Goal: Task Accomplishment & Management: Complete application form

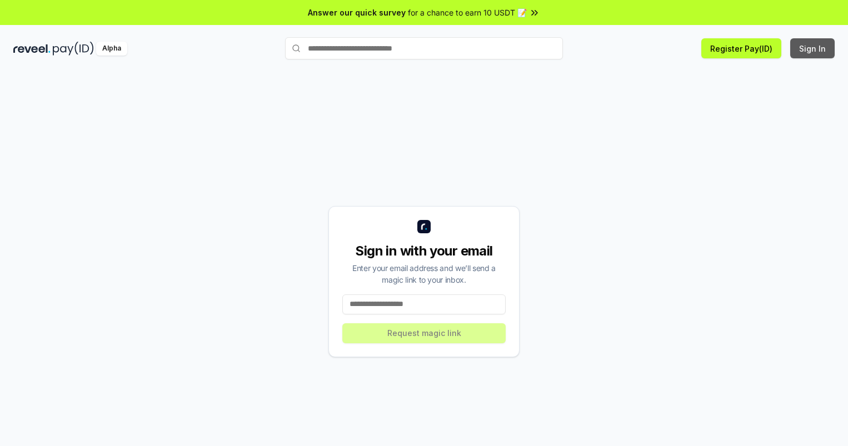
click at [813, 48] on button "Sign In" at bounding box center [813, 48] width 44 height 20
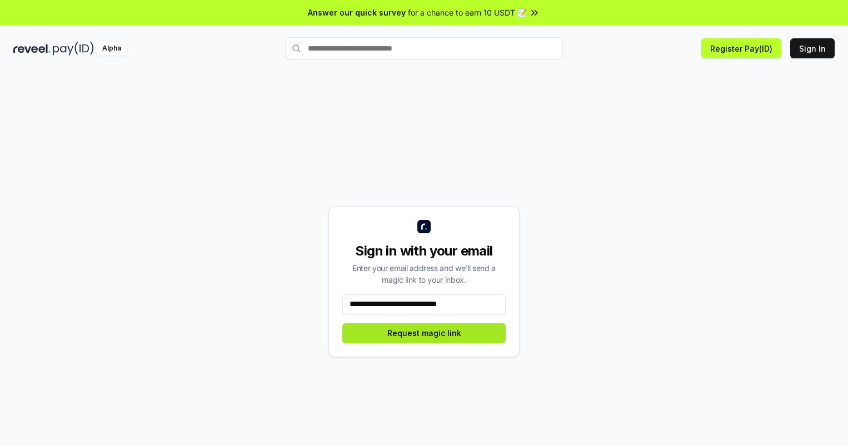
type input "**********"
click at [424, 333] on button "Request magic link" at bounding box center [424, 334] width 163 height 20
